Goal: Information Seeking & Learning: Learn about a topic

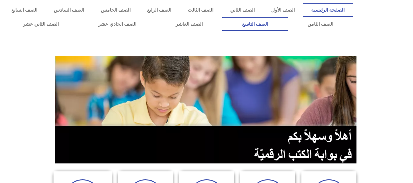
click at [222, 17] on link "الصف التاسع" at bounding box center [254, 24] width 65 height 14
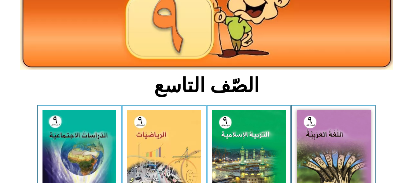
scroll to position [159, 0]
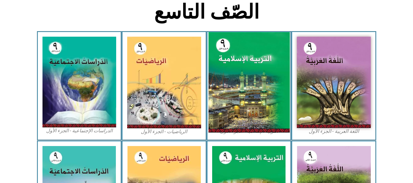
click at [243, 91] on img at bounding box center [248, 82] width 81 height 100
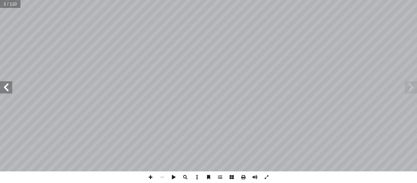
click at [6, 89] on span at bounding box center [6, 87] width 12 height 12
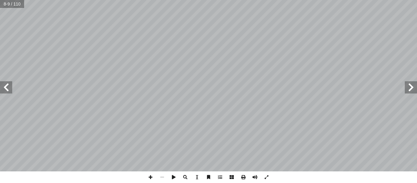
click at [6, 89] on span at bounding box center [6, 87] width 12 height 12
click at [410, 88] on span at bounding box center [411, 87] width 12 height 12
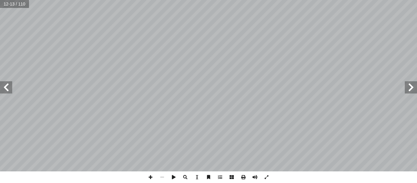
click at [11, 87] on span at bounding box center [6, 87] width 12 height 12
click at [149, 177] on span at bounding box center [151, 177] width 12 height 12
